Goal: Task Accomplishment & Management: Use online tool/utility

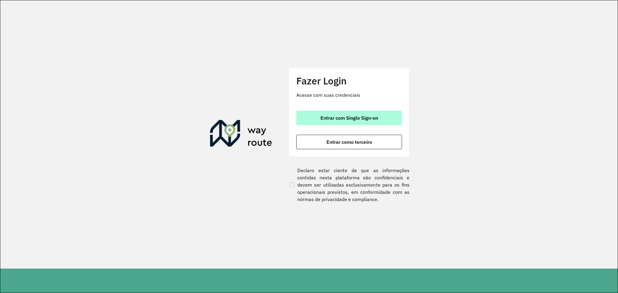
click at [358, 119] on span "Entrar com Single Sign-on" at bounding box center [350, 118] width 58 height 5
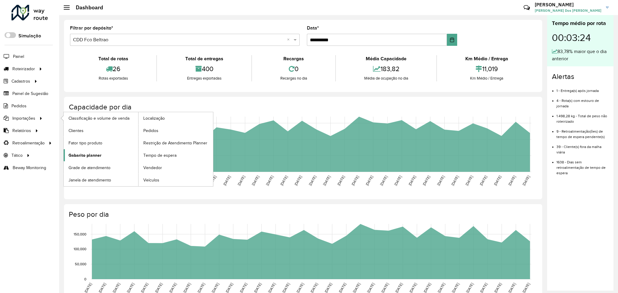
click at [91, 156] on span "Gabarito planner" at bounding box center [85, 155] width 33 height 6
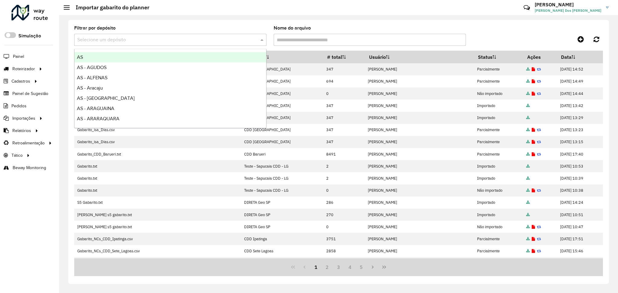
click at [181, 37] on input "text" at bounding box center [164, 40] width 174 height 7
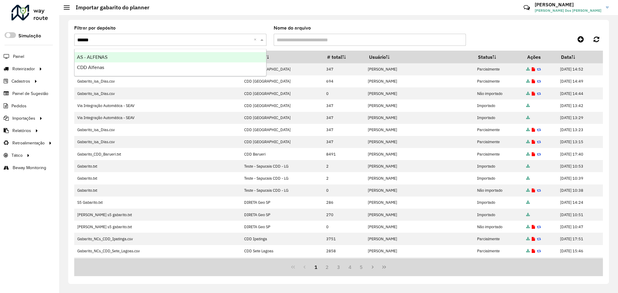
type input "*******"
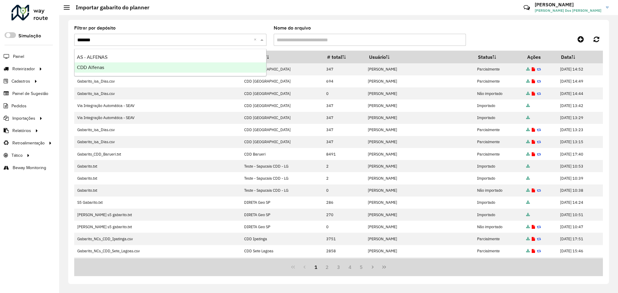
click at [175, 66] on div "CDD Alfenas" at bounding box center [171, 67] width 192 height 10
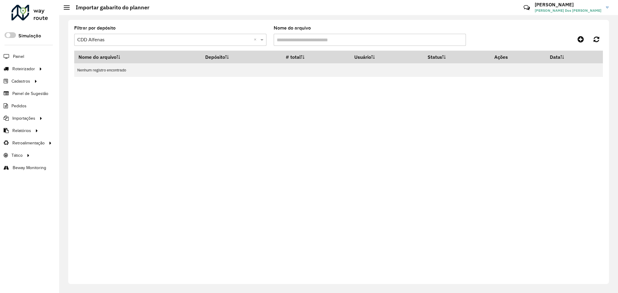
click at [176, 37] on input "text" at bounding box center [164, 40] width 174 height 7
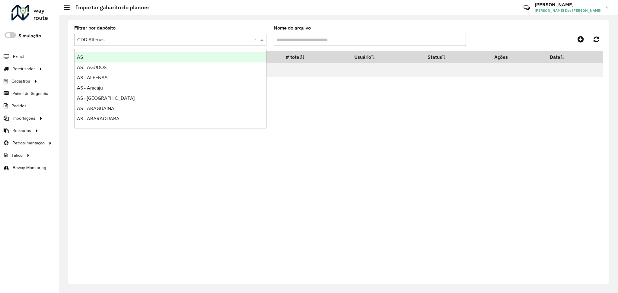
click at [253, 38] on div at bounding box center [170, 40] width 192 height 8
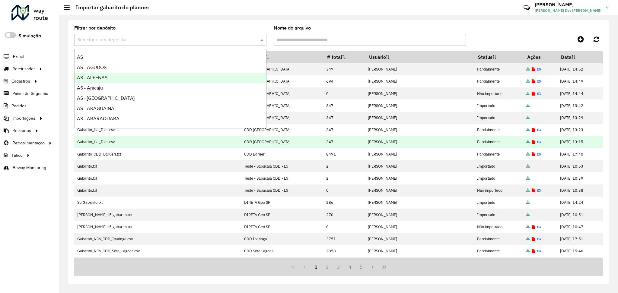
click at [313, 140] on td "CDD [GEOGRAPHIC_DATA]" at bounding box center [282, 142] width 82 height 12
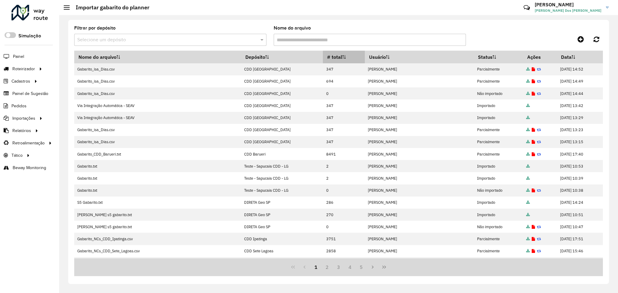
click at [331, 56] on th "# total" at bounding box center [344, 57] width 42 height 13
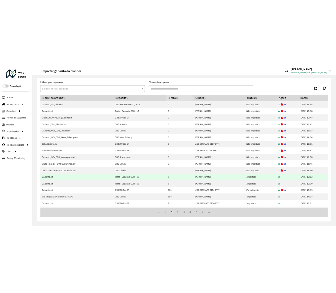
scroll to position [40, 0]
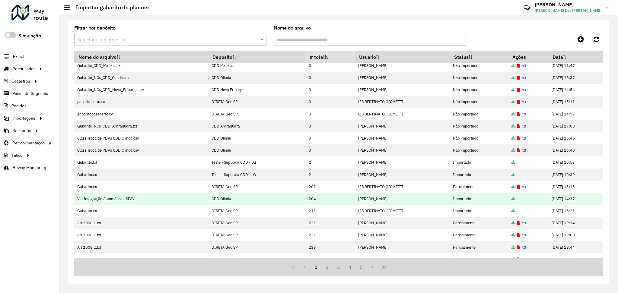
click at [512, 199] on icon at bounding box center [514, 199] width 4 height 4
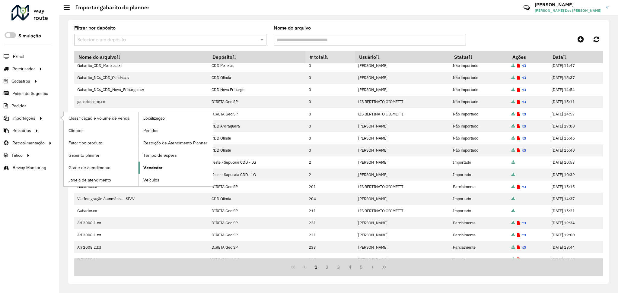
click at [158, 164] on link "Vendedor" at bounding box center [176, 168] width 75 height 12
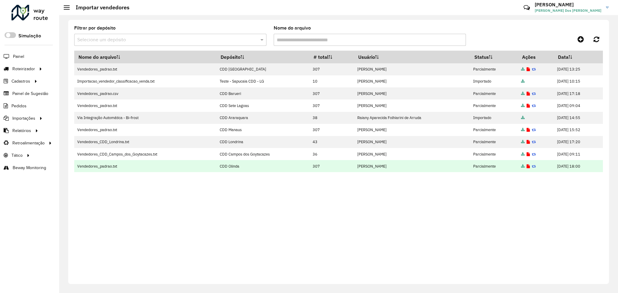
click at [521, 167] on icon at bounding box center [523, 167] width 4 height 4
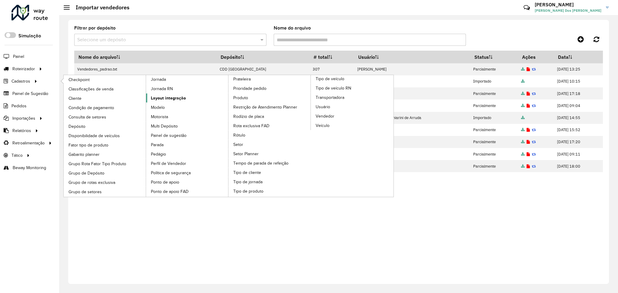
click at [172, 97] on span "Layout integração" at bounding box center [168, 98] width 35 height 6
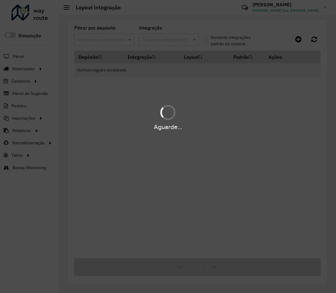
click at [126, 79] on div "Aguarde..." at bounding box center [168, 146] width 336 height 293
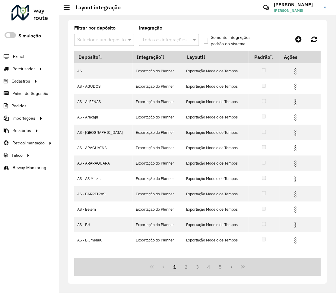
click at [102, 44] on div "Selecione um depósito" at bounding box center [104, 40] width 60 height 12
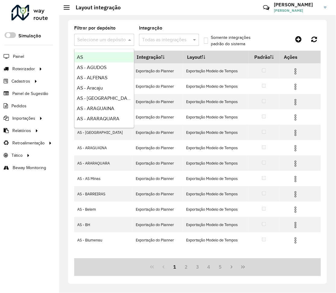
paste input "**********"
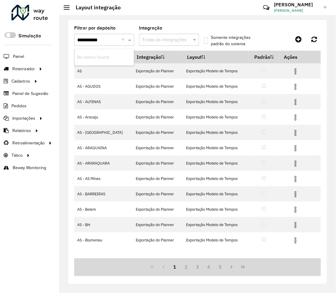
type input "**********"
click at [97, 56] on span "CDD Olinda" at bounding box center [89, 57] width 25 height 5
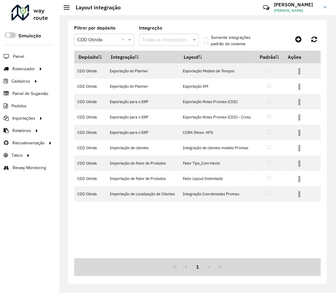
click at [155, 40] on input "text" at bounding box center [163, 40] width 42 height 7
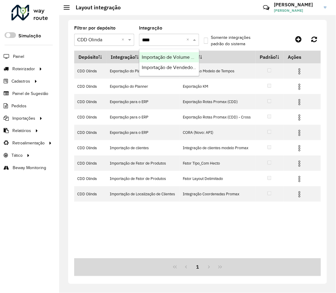
type input "*****"
click at [164, 59] on span "Importação de Vendedores" at bounding box center [170, 57] width 57 height 5
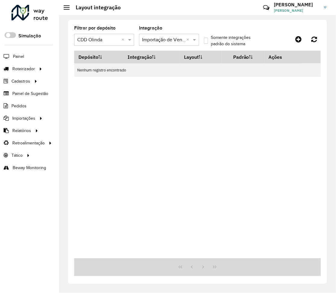
click at [208, 40] on label "Somente integrações padrão do sistema" at bounding box center [234, 40] width 60 height 13
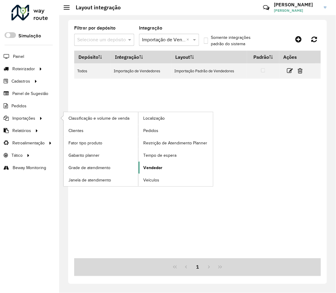
click at [157, 170] on span "Vendedor" at bounding box center [152, 168] width 19 height 6
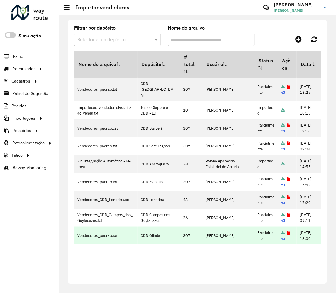
click at [281, 231] on icon at bounding box center [283, 233] width 4 height 4
click at [287, 231] on icon at bounding box center [288, 233] width 3 height 4
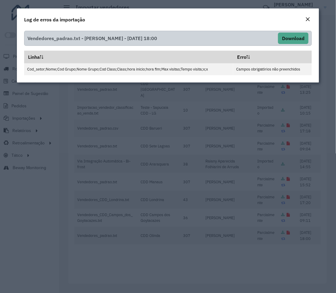
click at [310, 19] on em "Close" at bounding box center [308, 19] width 5 height 5
